Goal: Check status

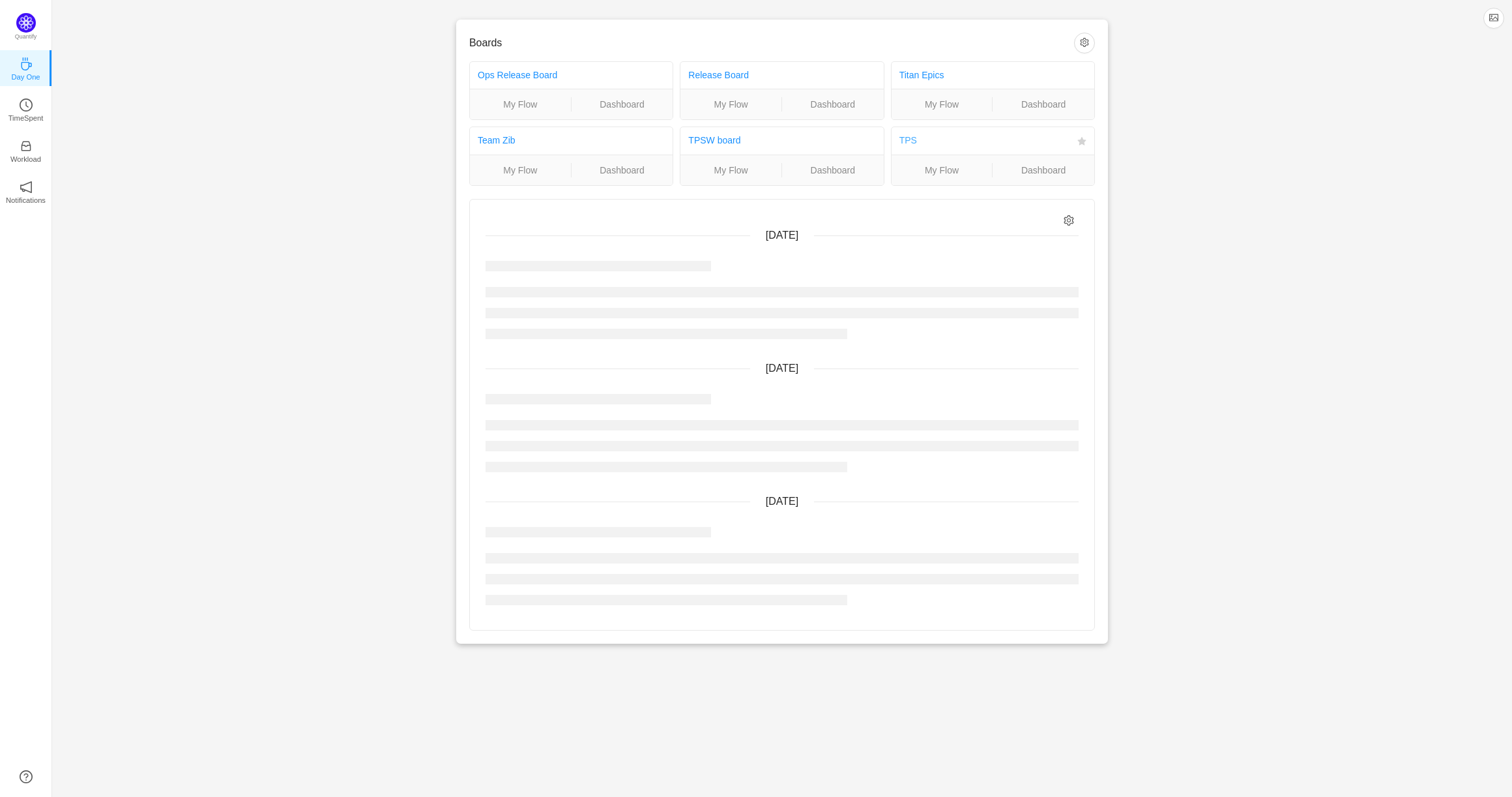
click at [911, 141] on link "TPS" at bounding box center [908, 140] width 17 height 11
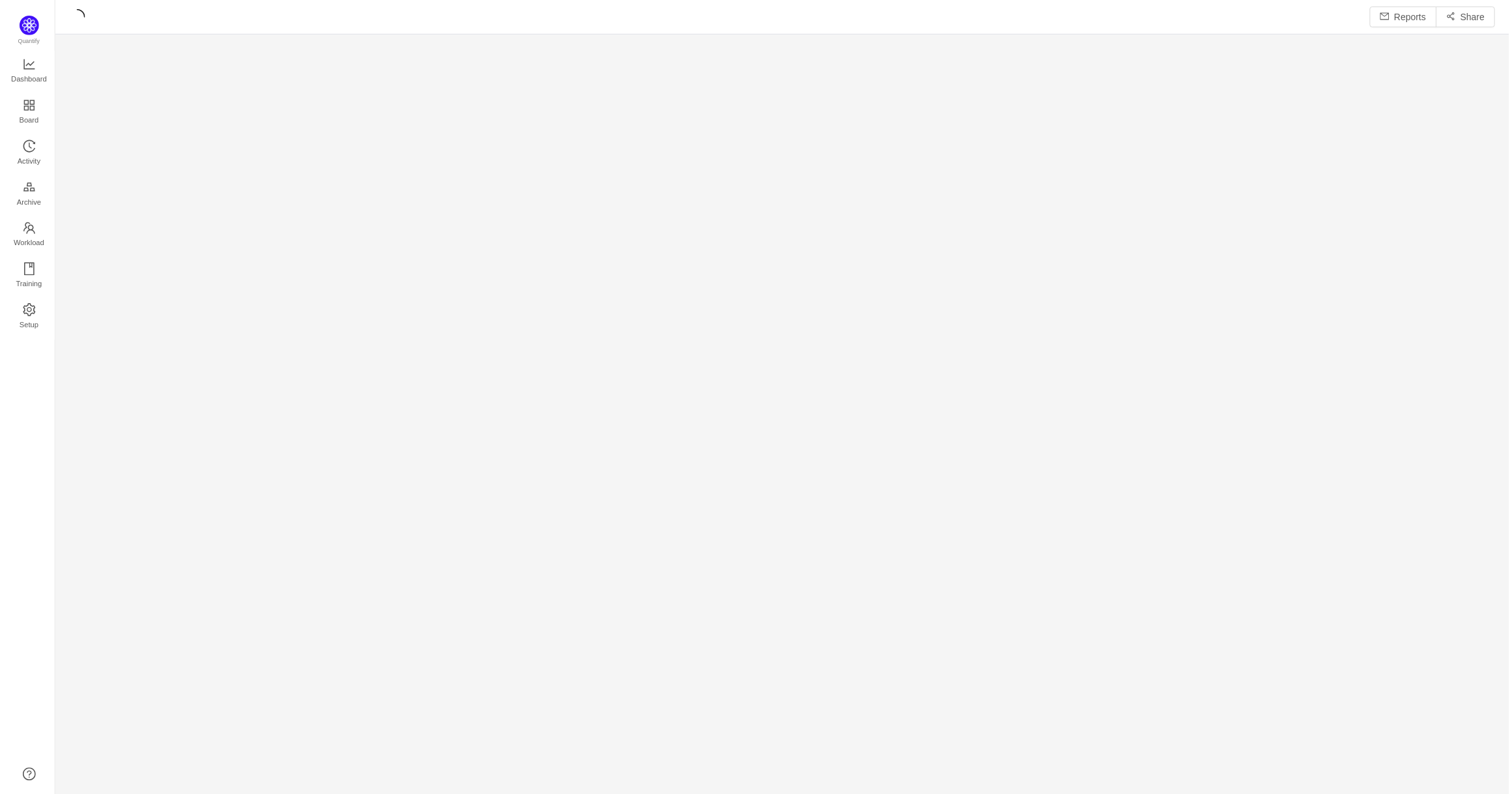
scroll to position [778, 1430]
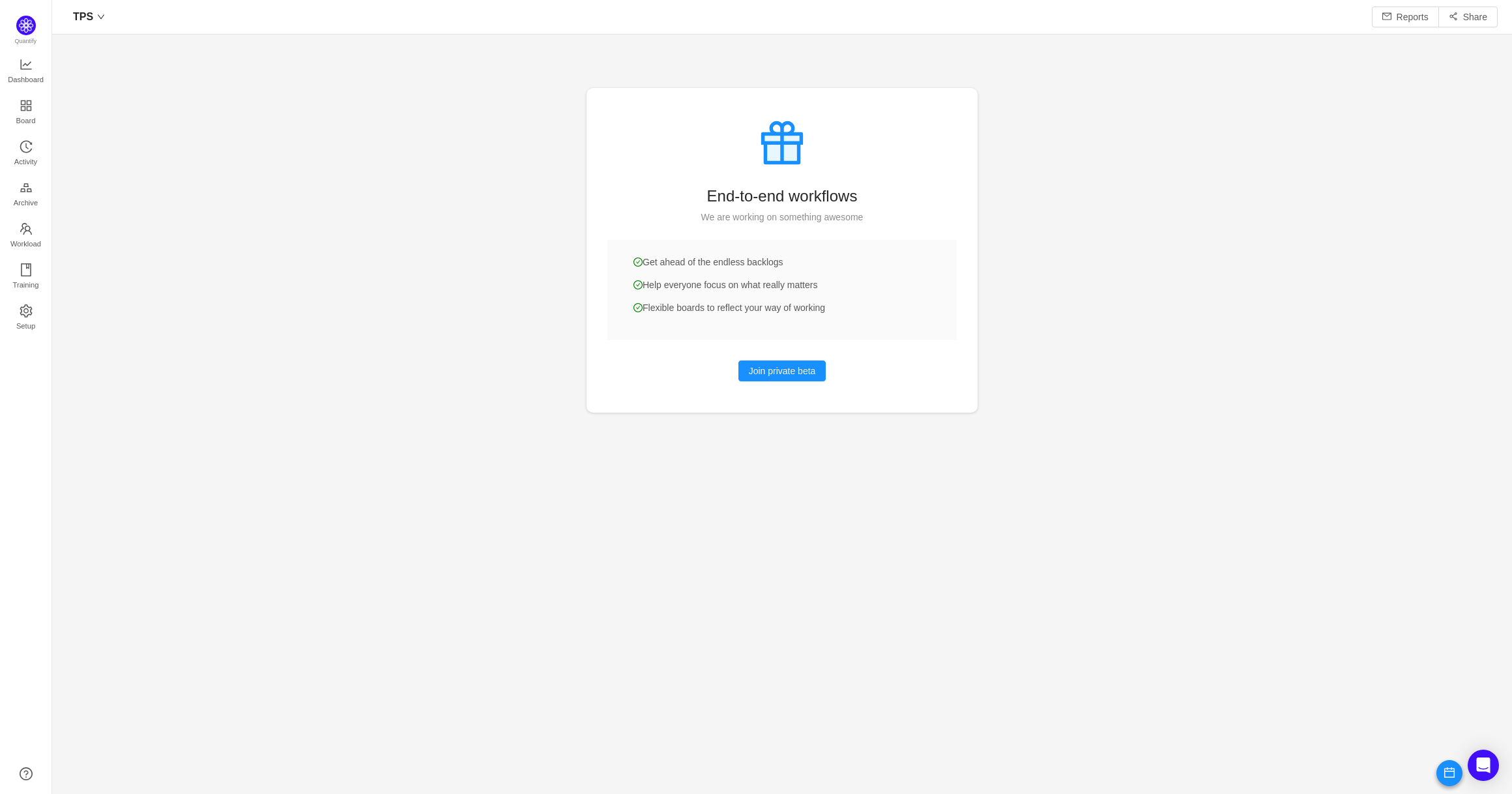
scroll to position [774, 1430]
click at [29, 78] on span "Dashboard" at bounding box center [26, 79] width 36 height 26
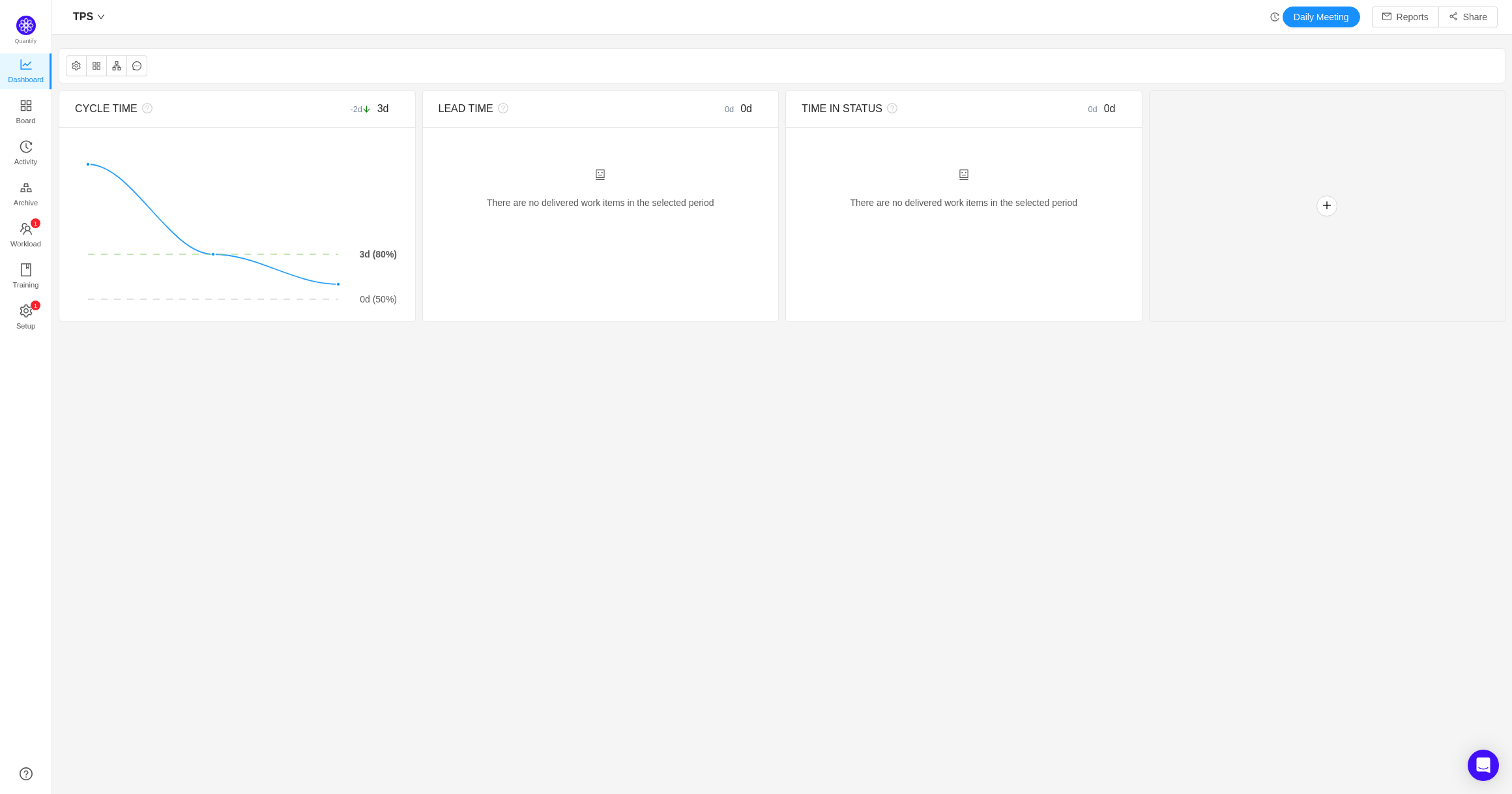
click at [182, 425] on section "Mon - Jul 28, 2025 ~ Sun - Aug 24, 2025 4 weeks 0 items CYCLE TIME -2d 3d There…" at bounding box center [782, 378] width 1460 height 675
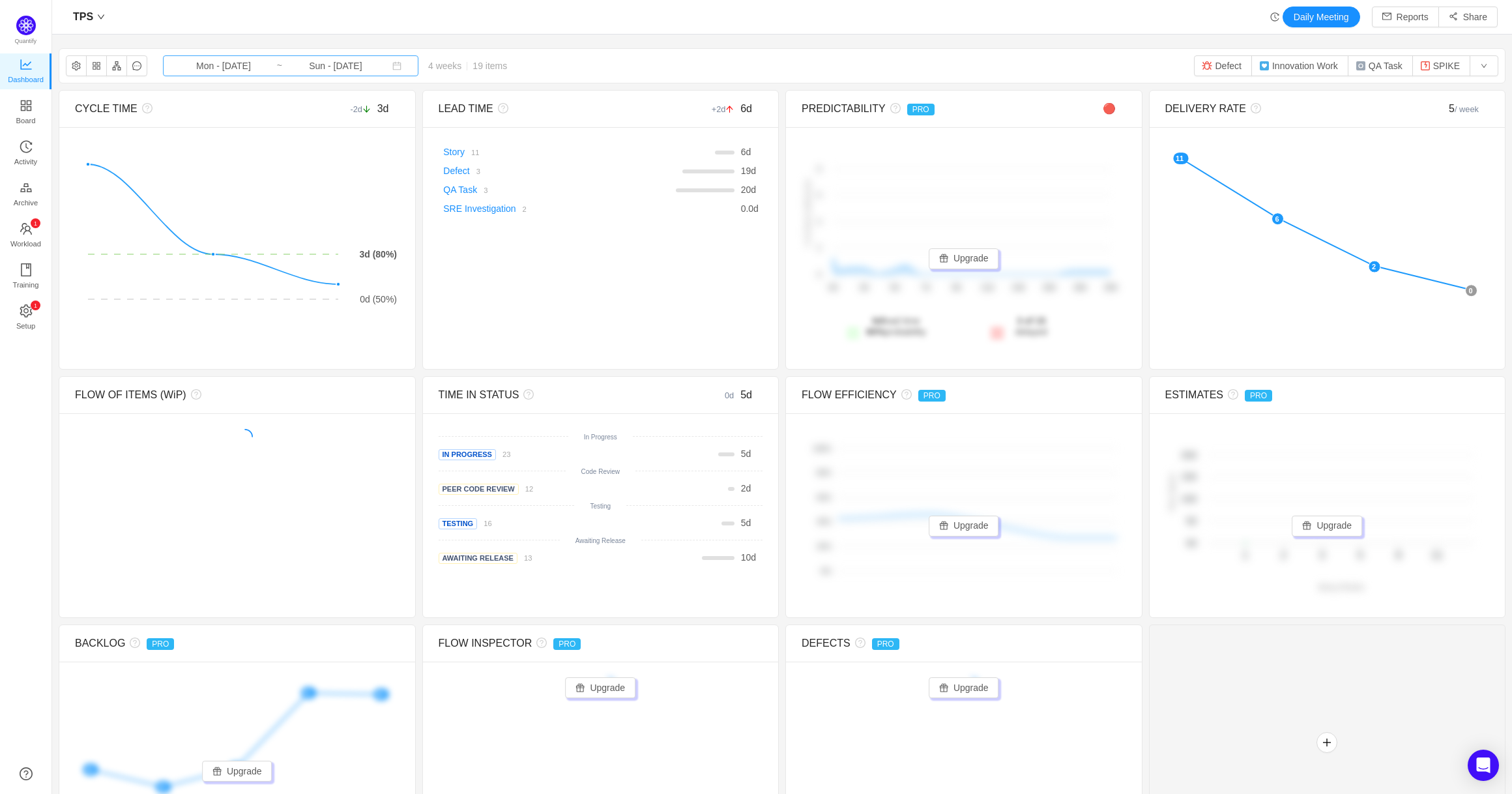
click at [242, 71] on input "Mon - Jul 28, 2025" at bounding box center [223, 66] width 106 height 14
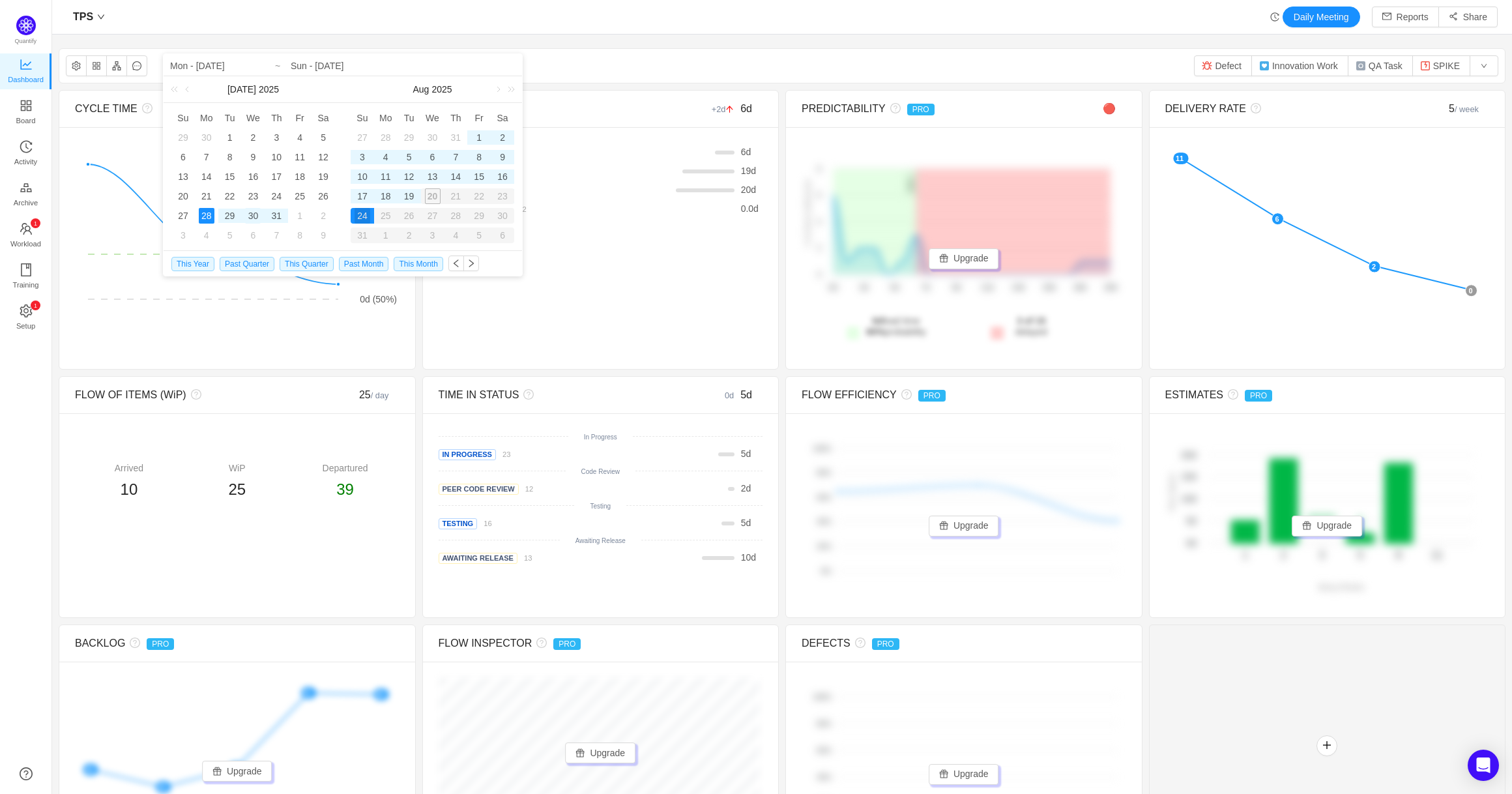
click at [253, 217] on div "30" at bounding box center [252, 215] width 15 height 15
click at [407, 179] on div "12" at bounding box center [408, 176] width 15 height 15
type input "Wed - Jul 30, 2025"
type input "Tue - Aug 12, 2025"
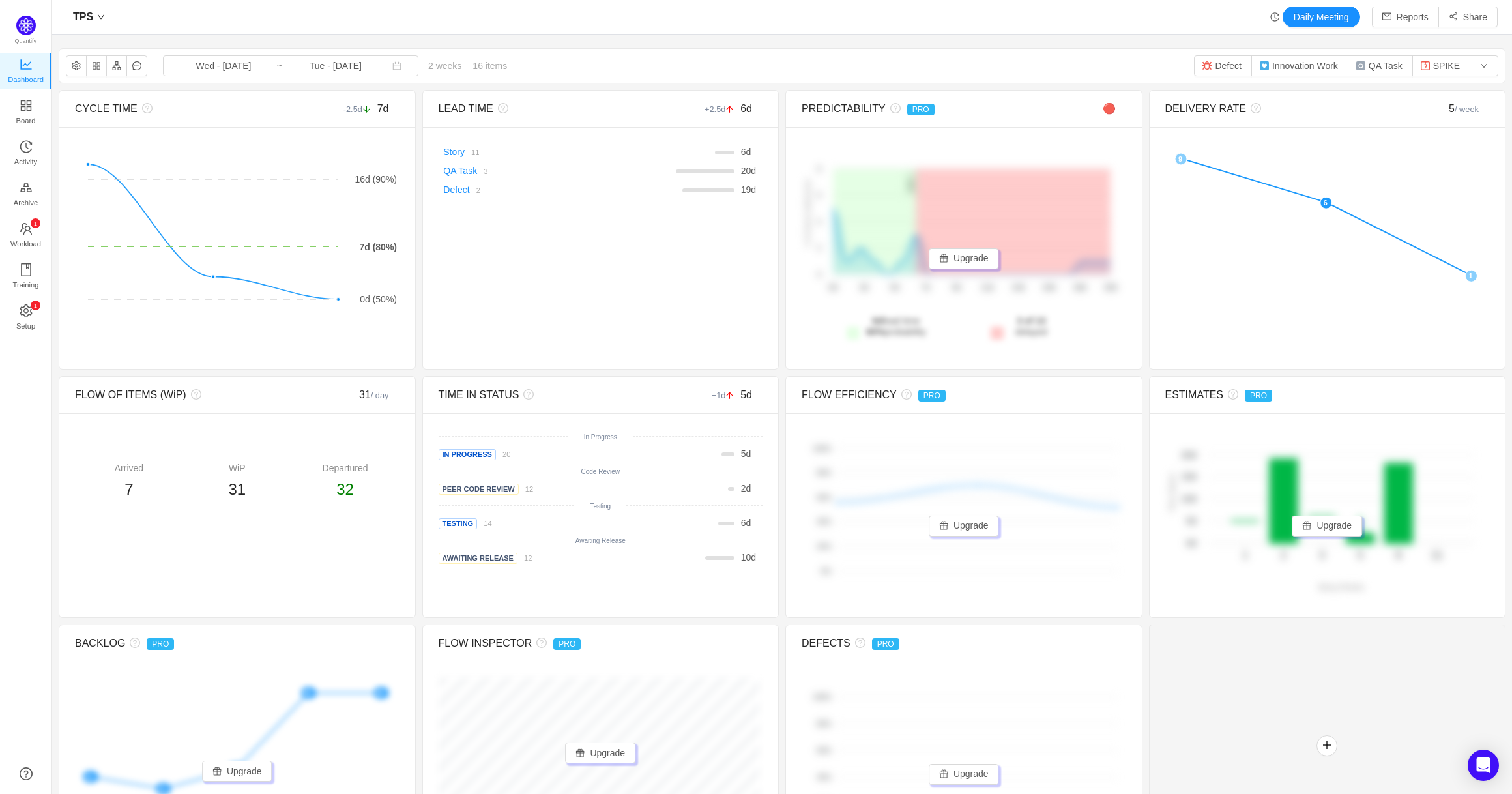
click at [416, 376] on div "CYCLE TIME -2.5d 7d There are no delivered work items in the selected period Po…" at bounding box center [782, 478] width 1447 height 776
